Goal: Task Accomplishment & Management: Manage account settings

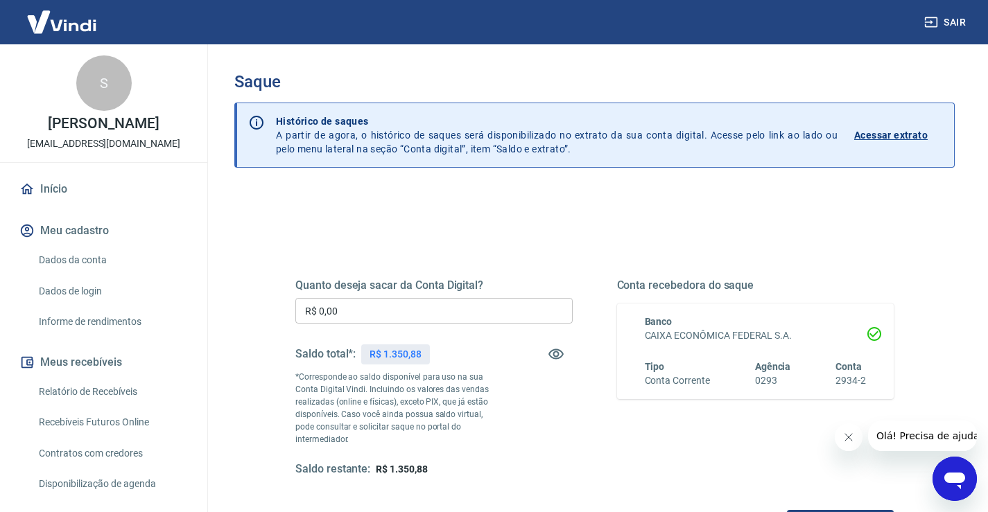
scroll to position [69, 0]
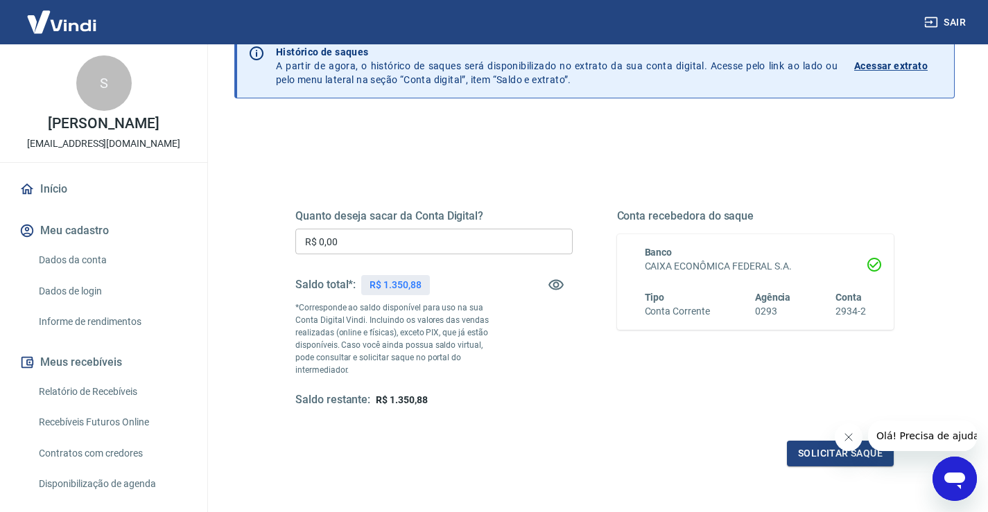
click at [349, 241] on input "R$ 0,00" at bounding box center [433, 242] width 277 height 26
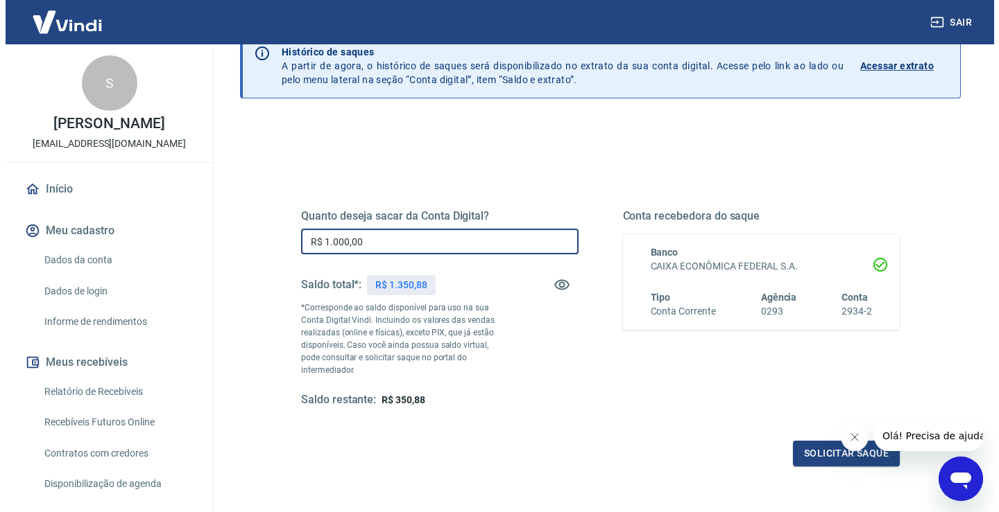
scroll to position [139, 0]
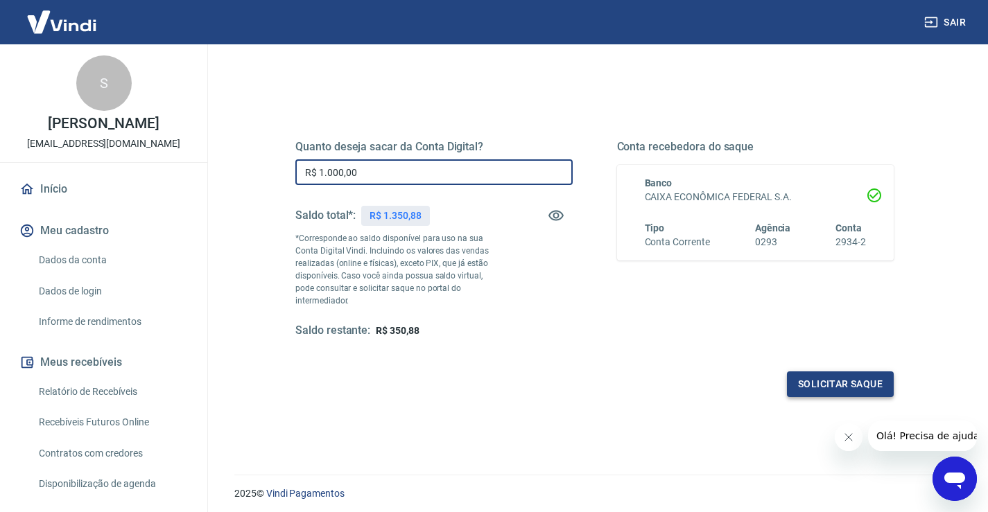
type input "R$ 1.000,00"
click at [827, 381] on button "Solicitar saque" at bounding box center [840, 385] width 107 height 26
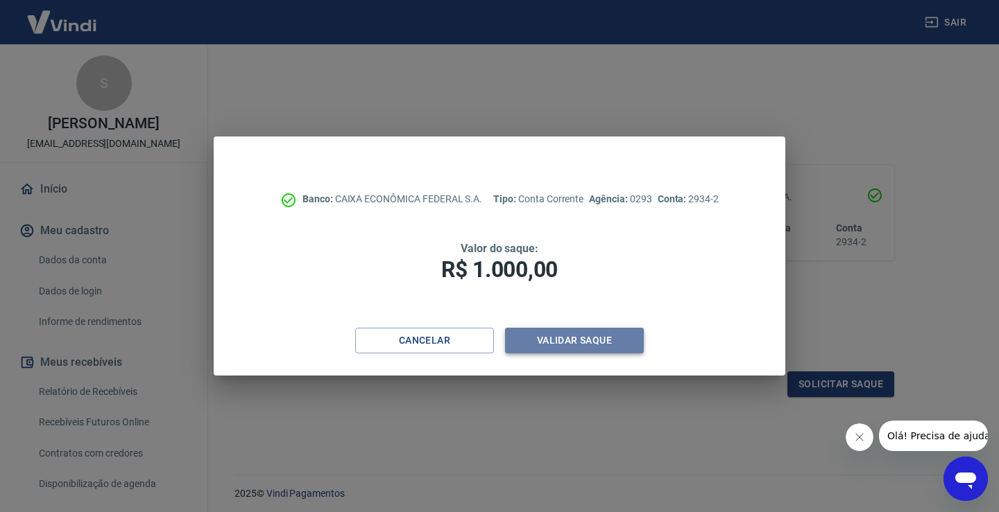
click at [570, 338] on button "Validar saque" at bounding box center [574, 341] width 139 height 26
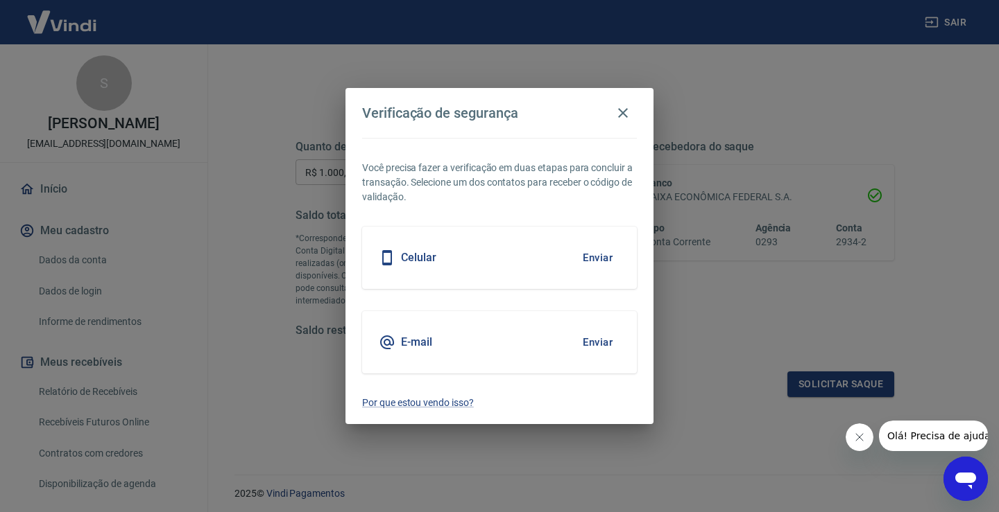
click at [479, 257] on div "Celular Enviar" at bounding box center [499, 258] width 275 height 62
click at [595, 257] on button "Enviar" at bounding box center [597, 257] width 45 height 29
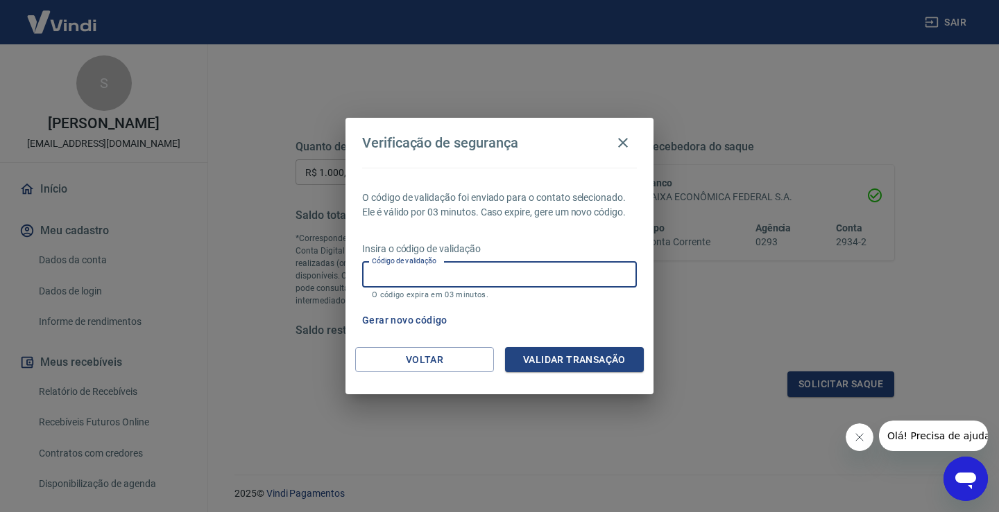
click at [476, 281] on input "Código de validação" at bounding box center [499, 275] width 275 height 26
type input "795182"
click at [549, 363] on button "Validar transação" at bounding box center [574, 360] width 139 height 26
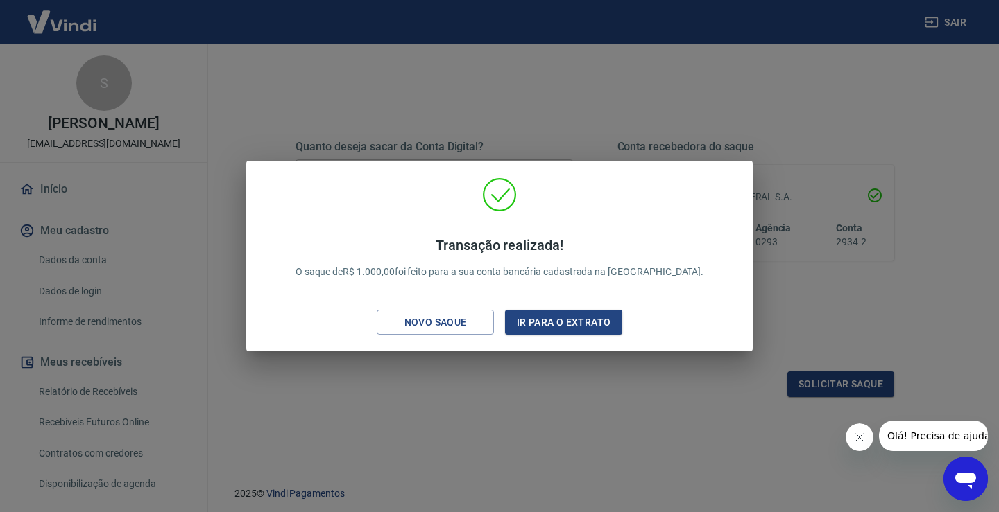
click at [286, 84] on div "Transação realizada! O saque de R$ 1.000,00 foi feito para a sua conta bancária…" at bounding box center [499, 256] width 999 height 512
